Goal: Information Seeking & Learning: Learn about a topic

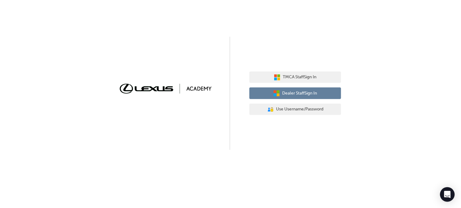
click at [292, 92] on span "Dealer Staff Sign In" at bounding box center [300, 93] width 35 height 7
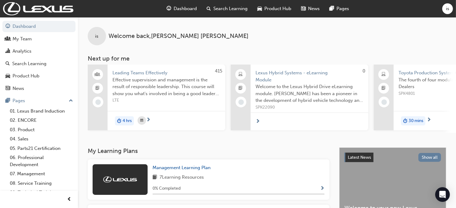
click at [224, 10] on span "Search Learning" at bounding box center [231, 8] width 34 height 7
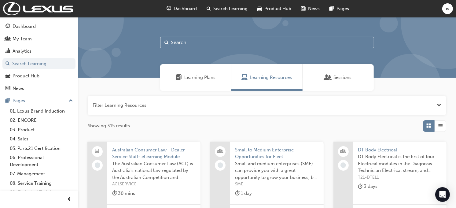
click at [173, 40] on input "text" at bounding box center [267, 43] width 214 height 12
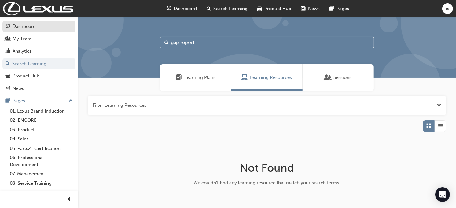
type input "gap report"
click at [29, 25] on div "Dashboard" at bounding box center [24, 26] width 23 height 7
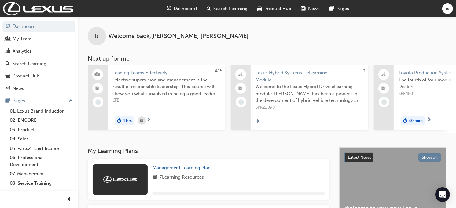
click at [220, 5] on span "Search Learning" at bounding box center [231, 8] width 34 height 7
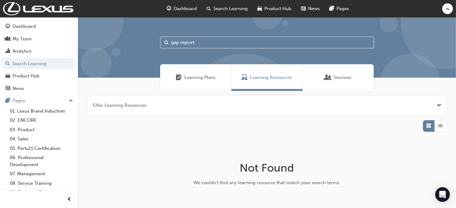
click at [273, 10] on span "Product Hub" at bounding box center [278, 8] width 27 height 7
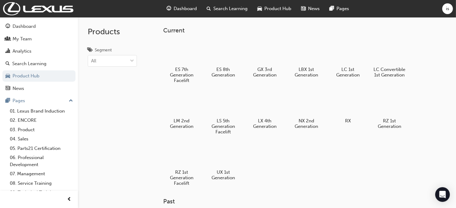
click at [175, 9] on span "Dashboard" at bounding box center [185, 8] width 23 height 7
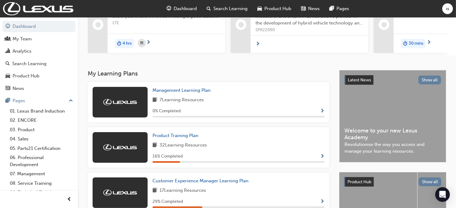
scroll to position [76, 0]
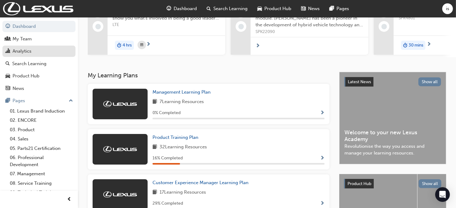
click at [24, 48] on div "Analytics" at bounding box center [22, 51] width 19 height 7
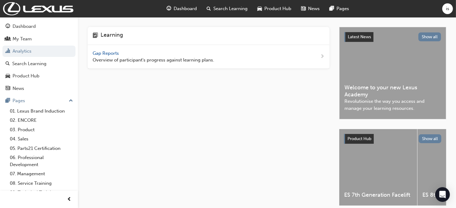
click at [110, 51] on span "Gap Reports" at bounding box center [107, 53] width 28 height 6
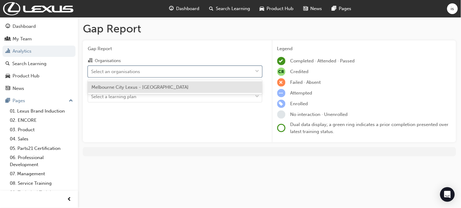
click at [121, 69] on div "Select an organisations" at bounding box center [115, 71] width 49 height 7
click at [92, 69] on input "Organisations option Melbourne City Lexus - [GEOGRAPHIC_DATA] focused, 1 of 1. …" at bounding box center [91, 71] width 1 height 5
click at [127, 88] on span "Melbourne City Lexus - [GEOGRAPHIC_DATA]" at bounding box center [139, 87] width 97 height 6
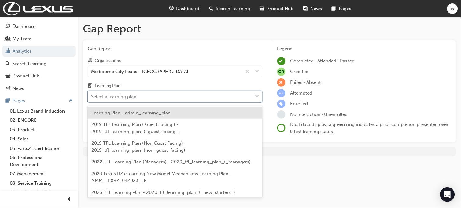
click at [110, 100] on div "Select a learning plan" at bounding box center [113, 96] width 45 height 7
click at [92, 99] on input "Learning Plan option Learning Plan - admin_learning_plan focused, 1 of 152. 152…" at bounding box center [91, 96] width 1 height 5
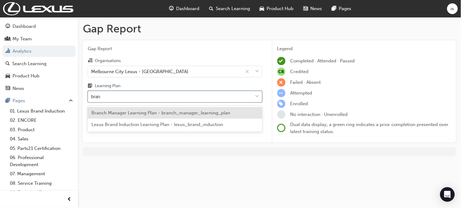
type input "brand"
click at [128, 115] on span "Lexus Brand Induction Learning Plan - lexus_brand_induction" at bounding box center [157, 113] width 132 height 6
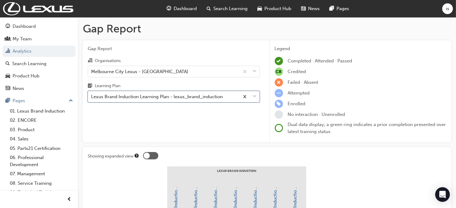
click at [254, 99] on span "down-icon" at bounding box center [255, 97] width 4 height 8
click at [92, 99] on input "Learning Plan option Lexus Brand Induction Learning Plan - lexus_brand_inductio…" at bounding box center [91, 96] width 1 height 5
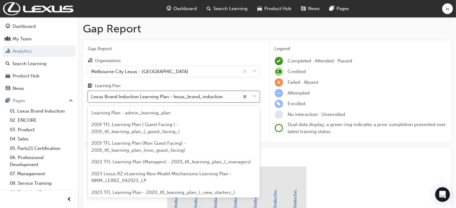
scroll to position [1062, 0]
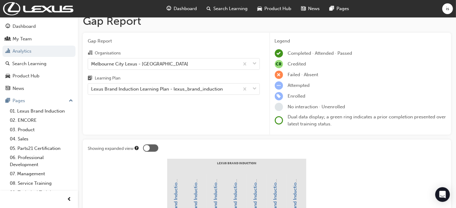
scroll to position [0, 0]
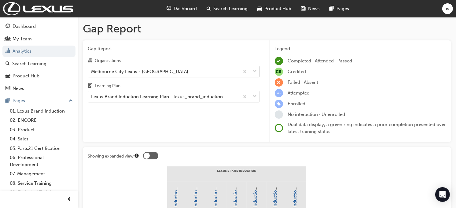
click at [256, 71] on span "down-icon" at bounding box center [255, 72] width 4 height 8
click at [92, 71] on input "Organisations Melbourne City Lexus - [GEOGRAPHIC_DATA]" at bounding box center [91, 71] width 1 height 5
click at [256, 71] on span "down-icon" at bounding box center [255, 72] width 4 height 8
click at [92, 71] on input "Organisations option Melbourne City Lexus - [GEOGRAPHIC_DATA], selected. 0 resu…" at bounding box center [91, 71] width 1 height 5
click at [256, 94] on span "down-icon" at bounding box center [255, 97] width 4 height 8
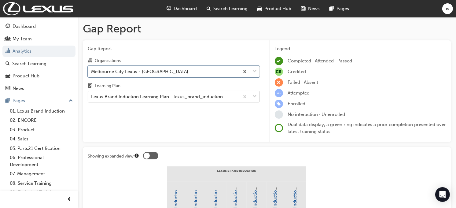
click at [92, 94] on input "Learning Plan Lexus Brand Induction Learning Plan - lexus_brand_induction" at bounding box center [91, 96] width 1 height 5
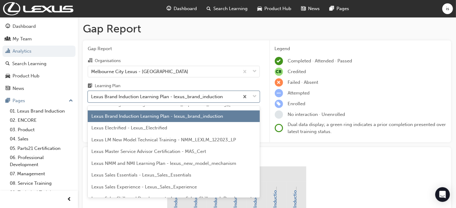
scroll to position [1101, 0]
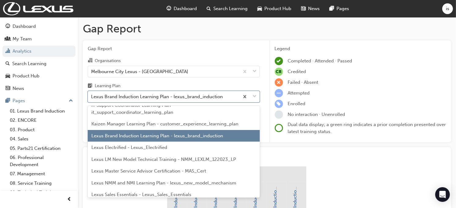
click at [217, 139] on span "Lexus Brand Induction Learning Plan - lexus_brand_induction" at bounding box center [157, 136] width 132 height 6
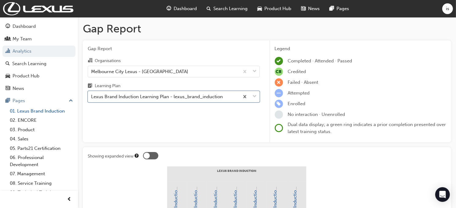
click at [31, 112] on link "01. Lexus Brand Induction" at bounding box center [41, 110] width 68 height 9
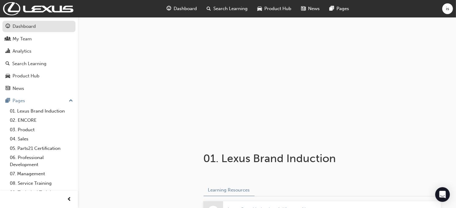
click at [15, 28] on div "Dashboard" at bounding box center [24, 26] width 23 height 7
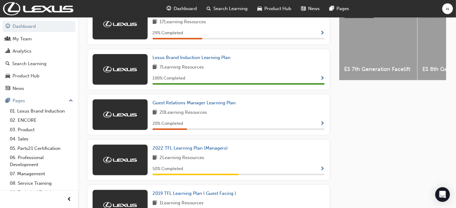
scroll to position [245, 0]
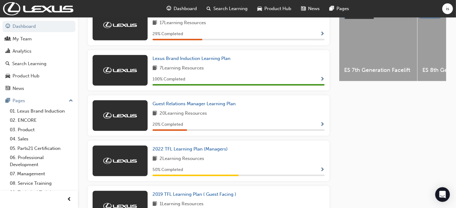
click at [321, 77] on div "Lexus Brand Induction Learning Plan 7 Learning Resources 100 % Completed" at bounding box center [239, 70] width 172 height 31
click at [323, 79] on span "Show Progress" at bounding box center [322, 80] width 5 height 6
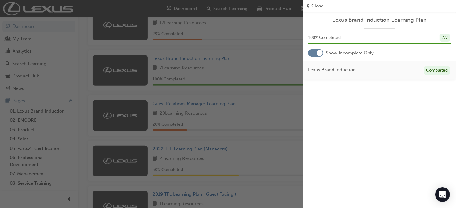
click at [317, 4] on span "Close" at bounding box center [318, 5] width 12 height 7
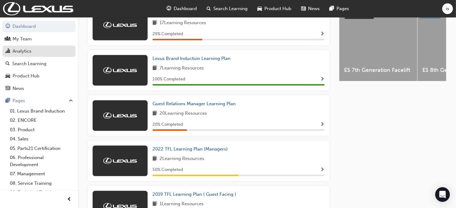
click at [22, 46] on link "Analytics" at bounding box center [38, 51] width 73 height 11
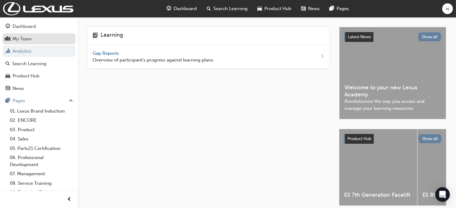
click at [18, 39] on div "My Team" at bounding box center [22, 38] width 19 height 7
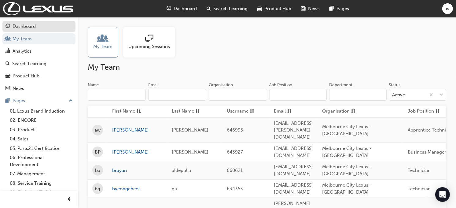
click at [26, 27] on div "Dashboard" at bounding box center [24, 26] width 23 height 7
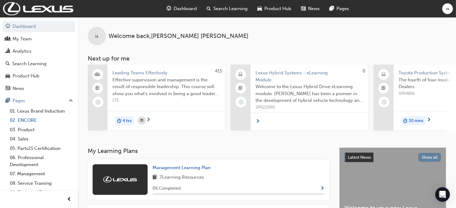
click at [28, 121] on link "02. ENCORE" at bounding box center [41, 120] width 68 height 9
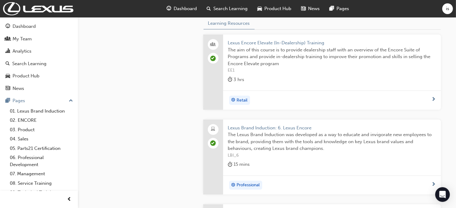
scroll to position [246, 0]
click at [257, 45] on span "Lexus Encore Elevate (In-Dealership) Training" at bounding box center [332, 43] width 208 height 7
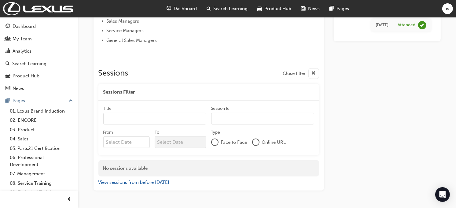
scroll to position [318, 0]
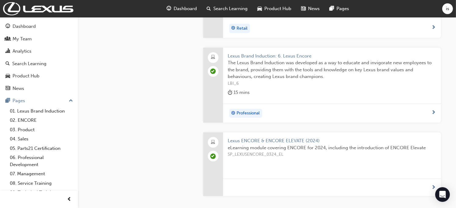
scroll to position [331, 0]
